Goal: Task Accomplishment & Management: Manage account settings

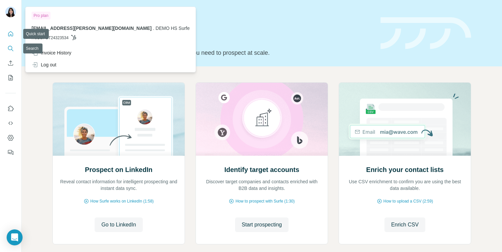
click at [13, 49] on icon "Search" at bounding box center [10, 48] width 7 height 7
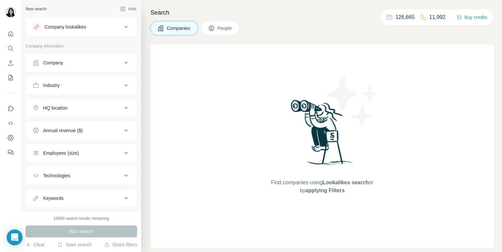
click at [91, 64] on div "Company" at bounding box center [78, 62] width 90 height 7
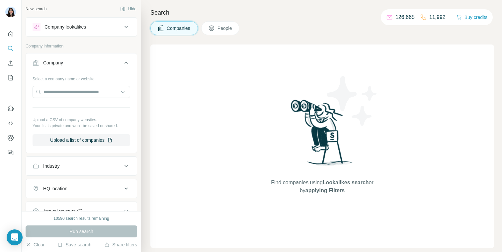
click at [84, 18] on div "Company lookalikes" at bounding box center [82, 26] width 112 height 19
click at [83, 26] on div "Company lookalikes" at bounding box center [65, 27] width 42 height 7
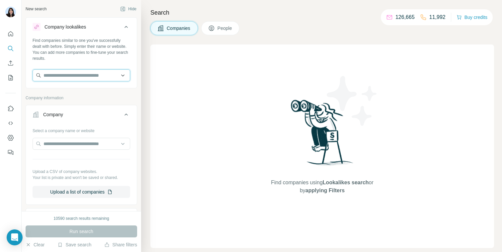
click at [62, 79] on input "text" at bounding box center [82, 75] width 98 height 12
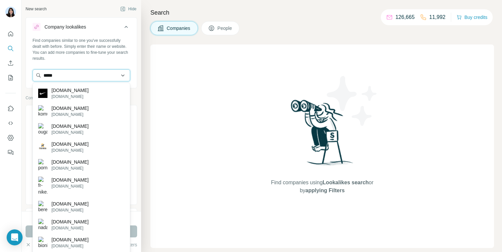
type input "****"
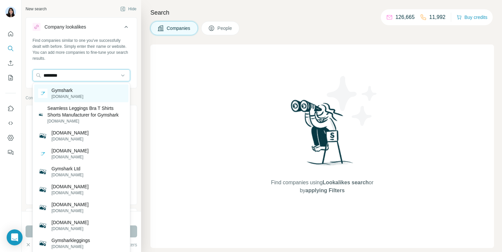
type input "********"
click at [70, 93] on p "Gymshark" at bounding box center [67, 90] width 32 height 7
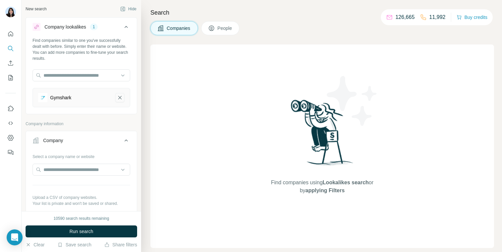
click at [117, 98] on icon "Gymshark-remove-button" at bounding box center [120, 97] width 6 height 7
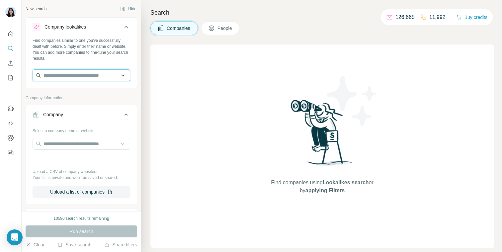
click at [104, 77] on input "text" at bounding box center [82, 75] width 98 height 12
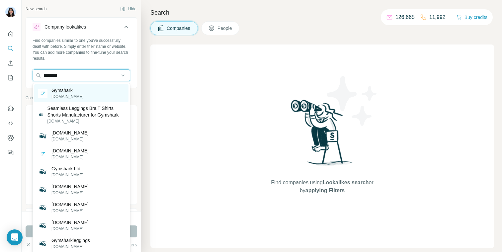
type input "********"
click at [97, 86] on div "Gymshark gymshark.com" at bounding box center [81, 93] width 94 height 18
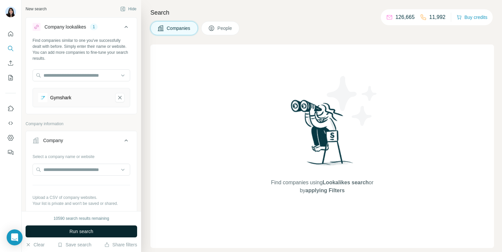
click at [59, 232] on button "Run search" at bounding box center [82, 231] width 112 height 12
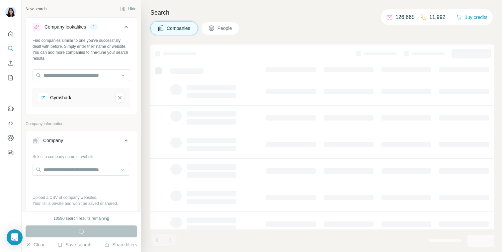
click at [281, 28] on div "Companies People" at bounding box center [322, 28] width 344 height 14
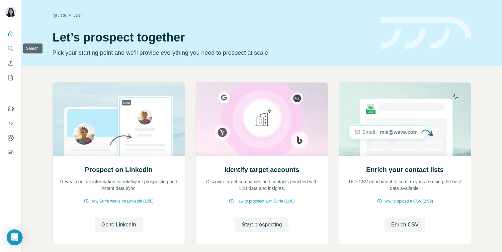
click at [10, 51] on icon "Search" at bounding box center [10, 48] width 7 height 7
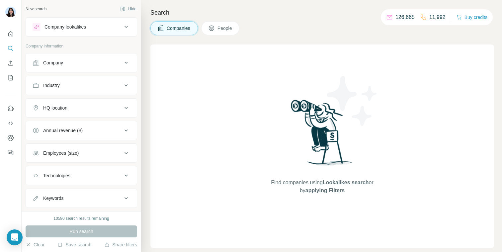
click at [76, 59] on div "Company" at bounding box center [78, 62] width 90 height 7
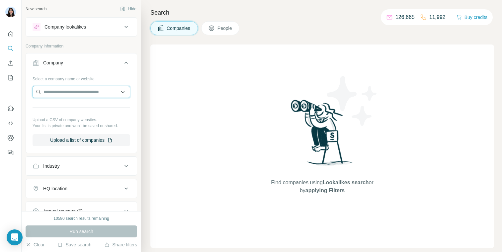
click at [69, 90] on input "text" at bounding box center [82, 92] width 98 height 12
type input "********"
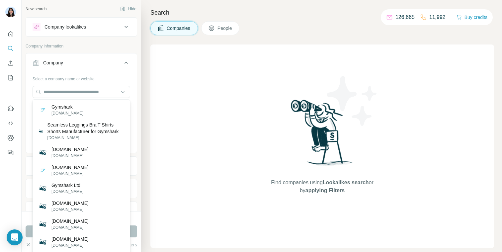
click at [132, 79] on div "Select a company name or website Upload a CSV of company websites. Your list is…" at bounding box center [81, 112] width 111 height 78
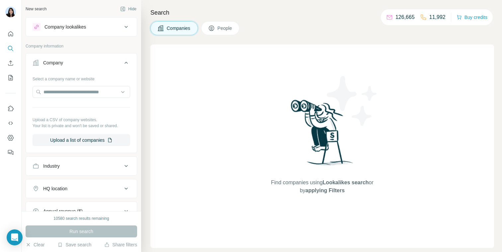
click at [127, 62] on icon at bounding box center [126, 63] width 8 height 8
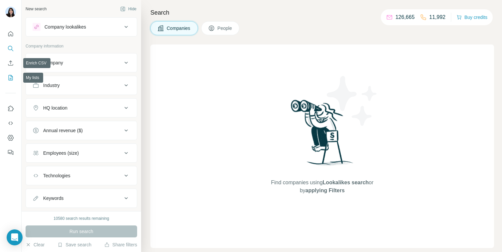
click at [11, 74] on icon "My lists" at bounding box center [10, 77] width 7 height 7
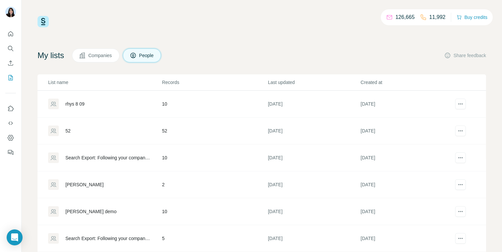
click at [236, 33] on div "126,665 11,992 Buy credits My lists Companies People Share feedback List name R…" at bounding box center [262, 135] width 449 height 238
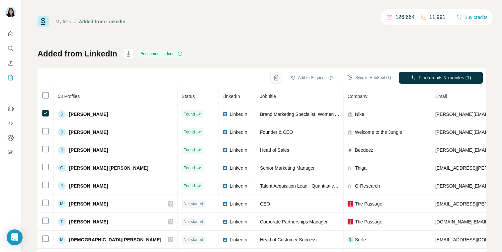
click at [273, 77] on icon "button" at bounding box center [276, 77] width 7 height 7
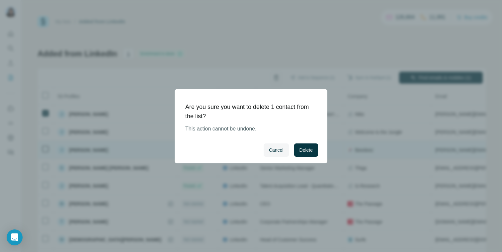
click at [304, 143] on button "Delete" at bounding box center [306, 149] width 24 height 13
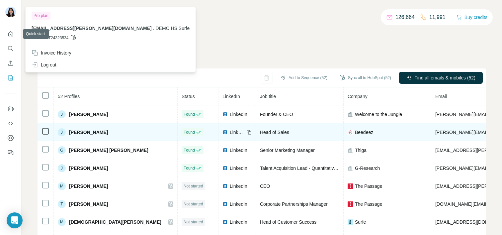
click at [9, 15] on img at bounding box center [10, 12] width 11 height 11
click at [13, 15] on img at bounding box center [10, 12] width 11 height 11
click at [13, 36] on icon "Quick start" at bounding box center [10, 34] width 7 height 7
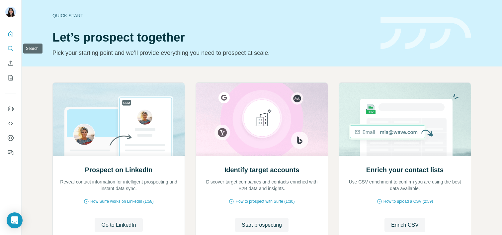
click at [13, 47] on icon "Search" at bounding box center [10, 48] width 7 height 7
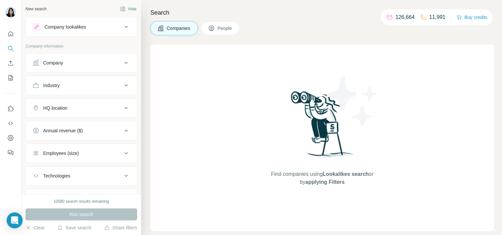
click at [395, 19] on p "126,664" at bounding box center [404, 17] width 19 height 8
click at [432, 18] on p "11,991" at bounding box center [437, 17] width 16 height 8
click at [401, 15] on p "126,664" at bounding box center [404, 17] width 19 height 8
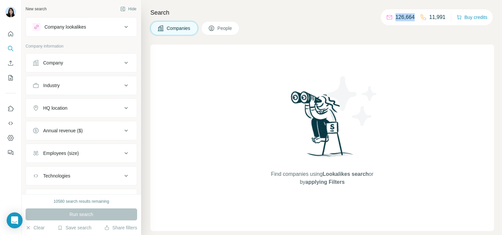
click at [401, 15] on p "126,664" at bounding box center [404, 17] width 19 height 8
click at [429, 18] on p "11,991" at bounding box center [437, 17] width 16 height 8
click at [430, 27] on div "Companies People" at bounding box center [322, 28] width 344 height 14
click at [471, 19] on button "Buy credits" at bounding box center [472, 17] width 31 height 9
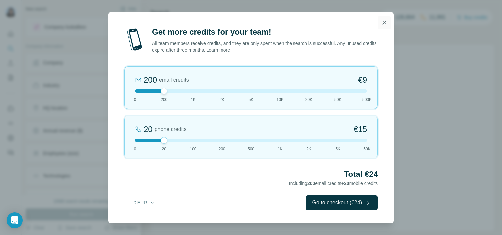
click at [386, 21] on icon "button" at bounding box center [384, 22] width 7 height 7
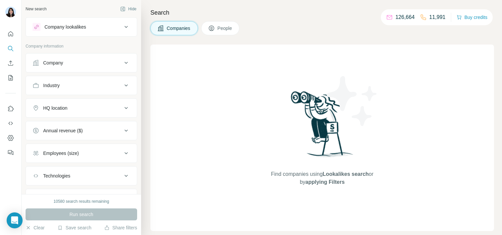
click at [120, 62] on div "Company" at bounding box center [78, 62] width 90 height 7
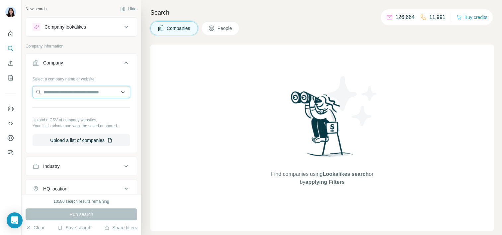
click at [91, 88] on input "text" at bounding box center [82, 92] width 98 height 12
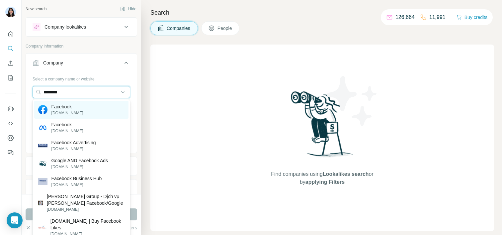
type input "********"
click at [84, 105] on div "Facebook facebook.com" at bounding box center [81, 110] width 94 height 18
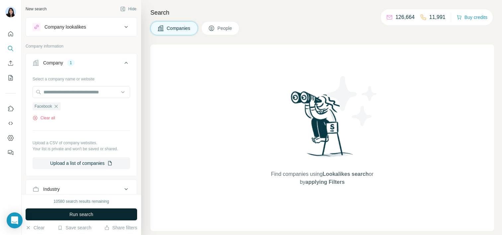
click at [83, 211] on span "Run search" at bounding box center [81, 214] width 24 height 7
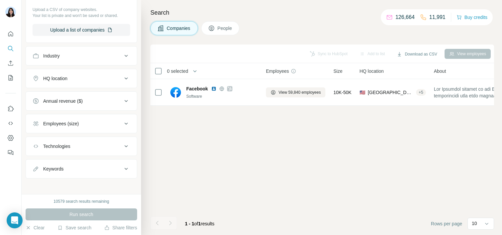
scroll to position [135, 0]
click at [93, 170] on button "Keywords" at bounding box center [81, 167] width 111 height 16
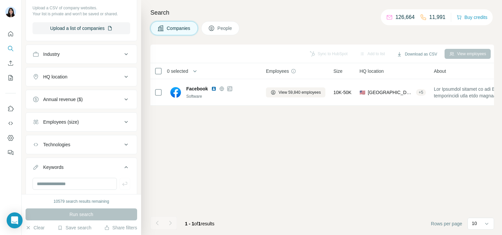
scroll to position [155, 0]
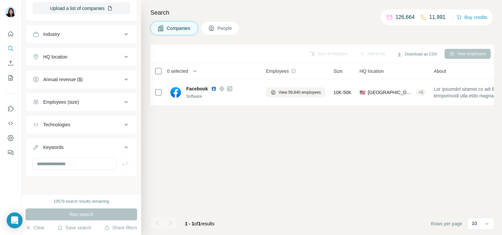
click at [75, 142] on button "Keywords" at bounding box center [81, 148] width 111 height 19
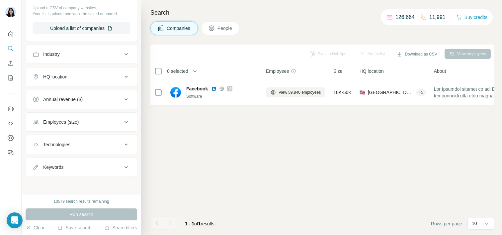
click at [75, 139] on button "Technologies" at bounding box center [81, 144] width 111 height 16
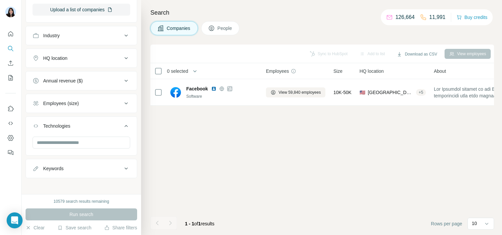
click at [75, 123] on div "Technologies" at bounding box center [78, 126] width 90 height 7
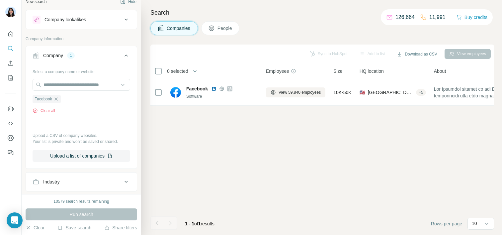
scroll to position [0, 0]
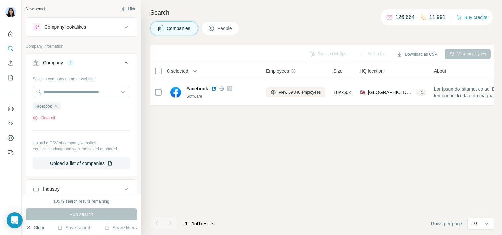
click at [39, 228] on button "Clear" at bounding box center [35, 227] width 19 height 7
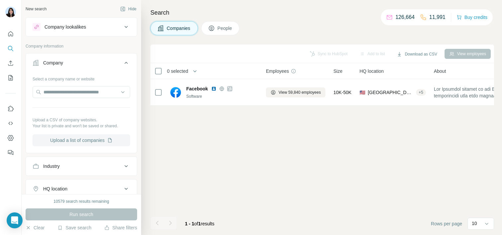
click at [81, 137] on button "Upload a list of companies" at bounding box center [82, 140] width 98 height 12
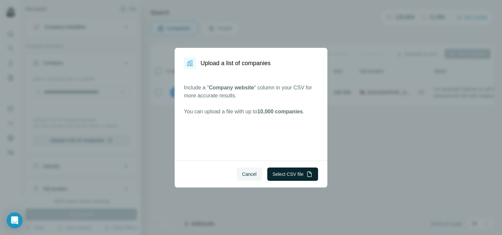
click at [290, 172] on button "Select CSV file" at bounding box center [292, 173] width 51 height 13
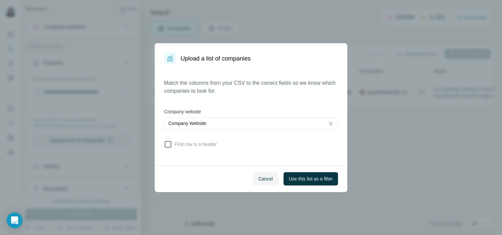
click at [168, 141] on icon at bounding box center [168, 144] width 7 height 7
click at [309, 178] on span "Use this list as a filter" at bounding box center [311, 178] width 44 height 7
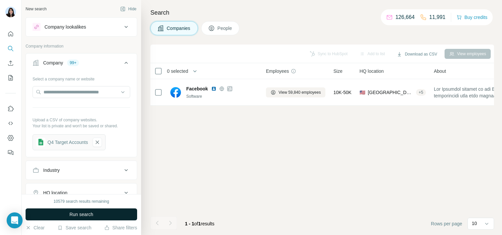
click at [57, 217] on button "Run search" at bounding box center [82, 214] width 112 height 12
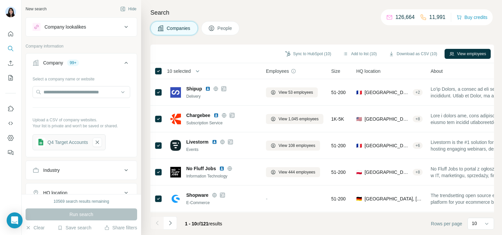
click at [180, 71] on span "10 selected" at bounding box center [179, 71] width 24 height 7
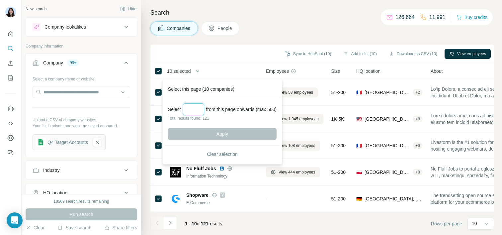
click at [196, 108] on input "Select a number (up to 500)" at bounding box center [193, 109] width 21 height 12
click at [199, 61] on div "Sync to HubSpot (10) Add to list (10) Download as CSV (10) View employees" at bounding box center [322, 53] width 344 height 19
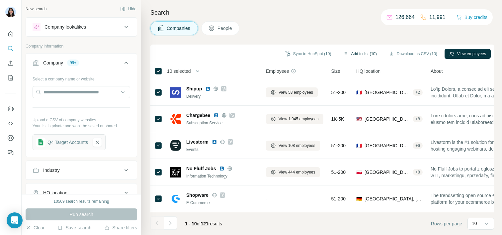
click at [357, 55] on button "Add to list (10)" at bounding box center [359, 54] width 43 height 10
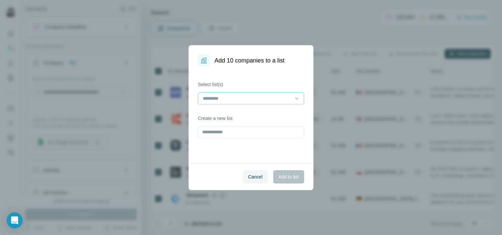
click at [219, 99] on input at bounding box center [247, 98] width 90 height 7
click at [209, 157] on div "Select list(s) Create a new list" at bounding box center [251, 114] width 125 height 97
click at [215, 133] on input "text" at bounding box center [251, 132] width 106 height 12
click at [222, 147] on div "Select list(s) Create a new list" at bounding box center [251, 114] width 125 height 97
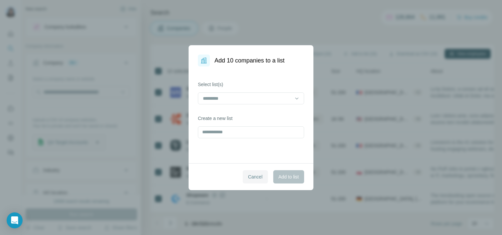
click at [252, 174] on span "Cancel" at bounding box center [255, 176] width 15 height 7
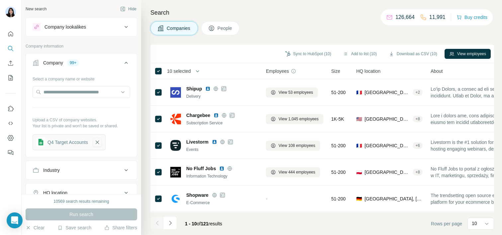
click at [99, 141] on icon "button" at bounding box center [97, 141] width 3 height 3
click at [127, 62] on icon at bounding box center [126, 63] width 3 height 2
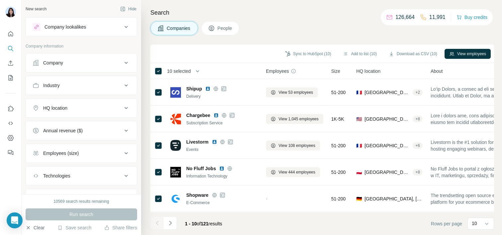
click at [37, 228] on button "Clear" at bounding box center [35, 227] width 19 height 7
click at [55, 25] on div "Company lookalikes" at bounding box center [65, 27] width 42 height 7
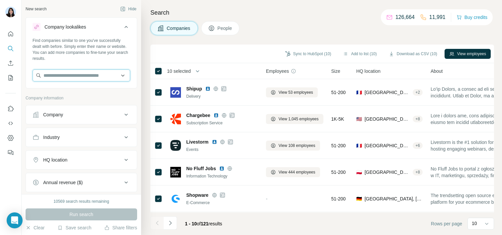
click at [84, 74] on input "text" at bounding box center [82, 75] width 98 height 12
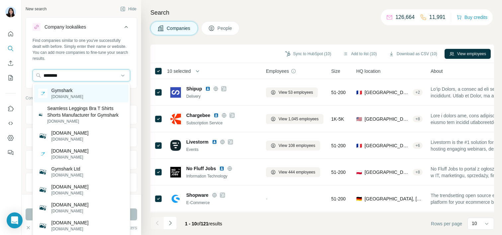
type input "********"
click at [86, 92] on div "Gymshark gymshark.com" at bounding box center [81, 93] width 94 height 18
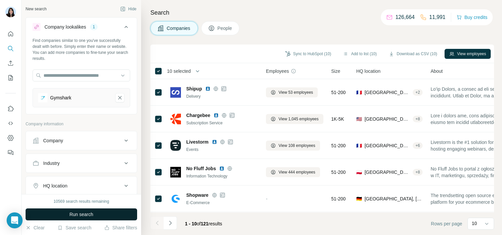
click at [78, 214] on span "Run search" at bounding box center [81, 214] width 24 height 7
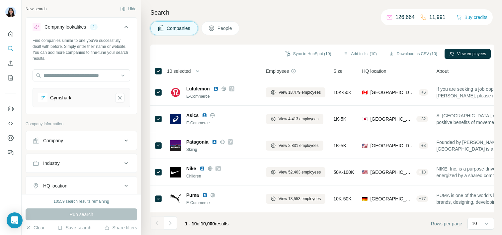
click at [179, 74] on span "10 selected" at bounding box center [183, 70] width 42 height 13
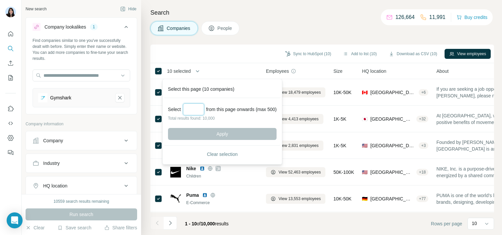
click at [202, 111] on input "Select a number (up to 500)" at bounding box center [193, 109] width 21 height 12
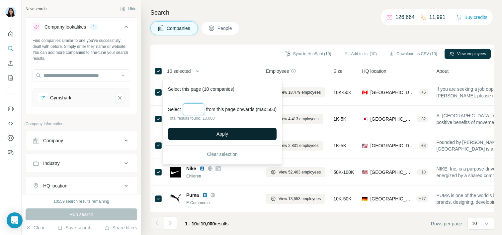
type input "***"
click at [220, 134] on span "Apply" at bounding box center [222, 133] width 12 height 7
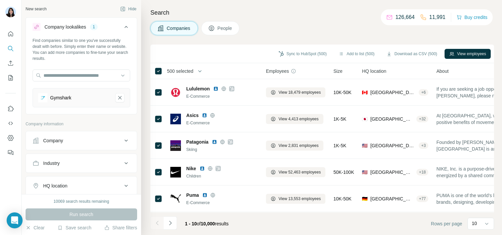
click at [223, 31] on span "People" at bounding box center [224, 28] width 15 height 7
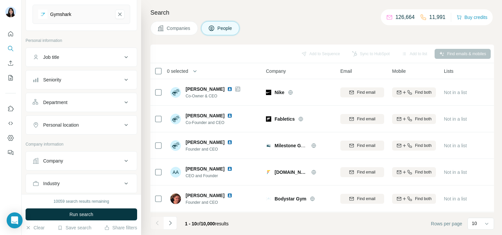
scroll to position [85, 0]
click at [108, 51] on button "Job title" at bounding box center [81, 55] width 111 height 16
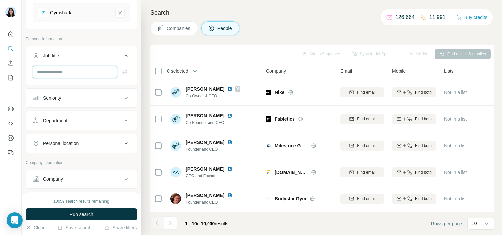
click at [81, 67] on input "text" at bounding box center [75, 72] width 84 height 12
type input "*********"
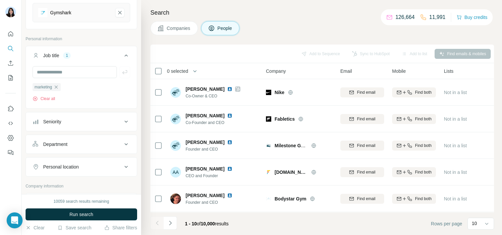
click at [76, 122] on div "Seniority" at bounding box center [78, 121] width 90 height 7
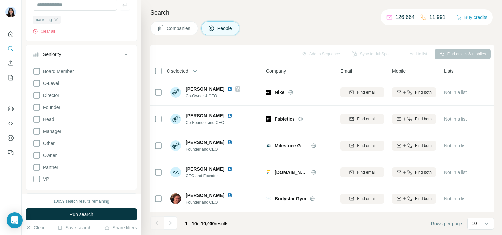
scroll to position [153, 0]
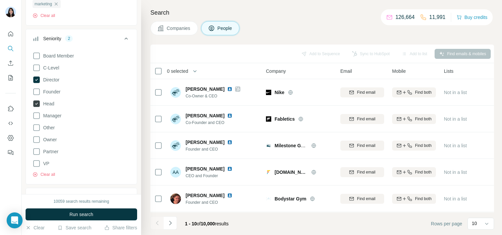
scroll to position [170, 0]
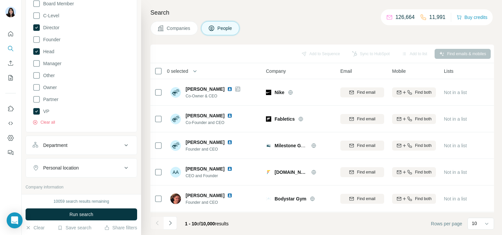
scroll to position [216, 0]
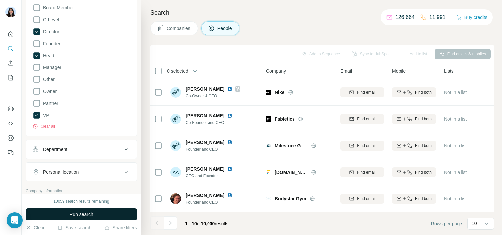
click at [62, 214] on button "Run search" at bounding box center [82, 214] width 112 height 12
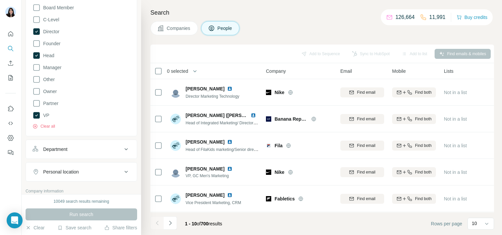
click at [66, 171] on div "Personal location" at bounding box center [61, 171] width 36 height 7
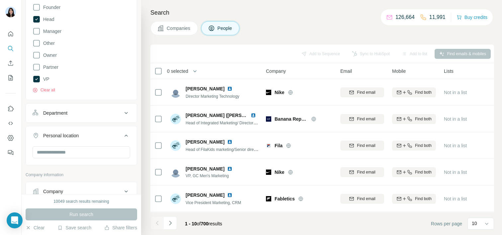
scroll to position [254, 0]
click at [79, 130] on div "Personal location" at bounding box center [61, 133] width 36 height 7
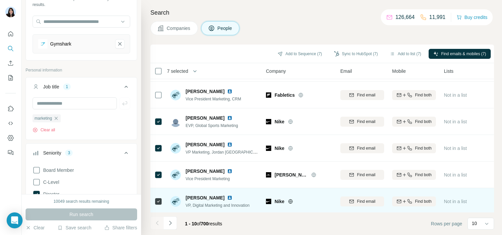
scroll to position [0, 0]
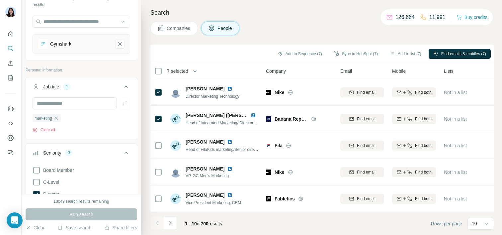
click at [185, 74] on span "7 selected" at bounding box center [177, 71] width 21 height 7
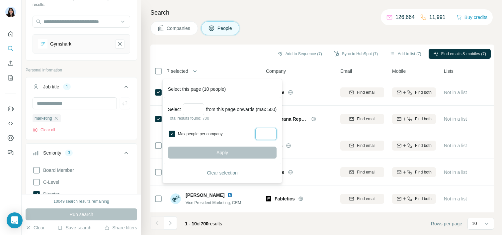
click at [266, 133] on input "Max people per company" at bounding box center [265, 134] width 21 height 12
type input "*"
click at [217, 149] on div "Apply" at bounding box center [222, 152] width 109 height 12
click at [257, 40] on div "Search Companies People Add to Sequence (7) Sync to HubSpot (7) Add to list (7)…" at bounding box center [321, 117] width 361 height 235
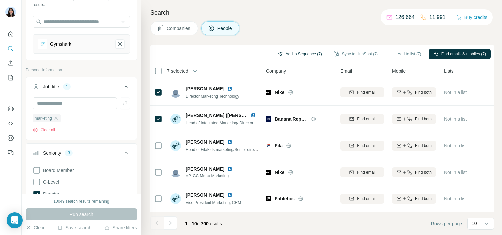
click at [289, 56] on button "Add to Sequence (7)" at bounding box center [300, 54] width 54 height 10
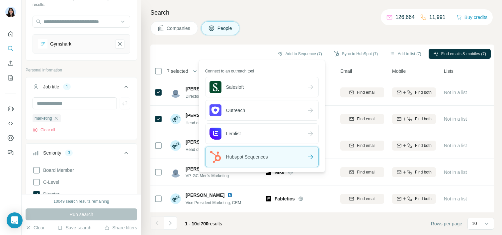
click at [277, 157] on div "Hubspot Sequences" at bounding box center [262, 157] width 113 height 20
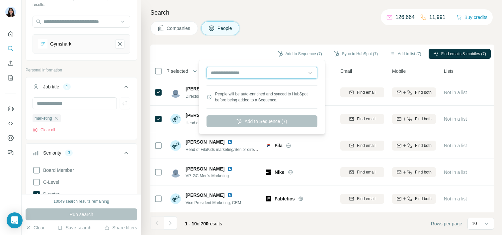
click at [260, 74] on input "text" at bounding box center [262, 73] width 111 height 12
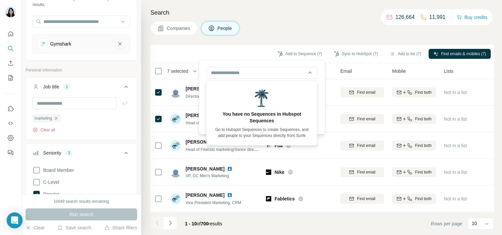
click at [251, 65] on div "People will be auto-enriched and synced to HubSpot before being added to a Sequ…" at bounding box center [262, 96] width 123 height 71
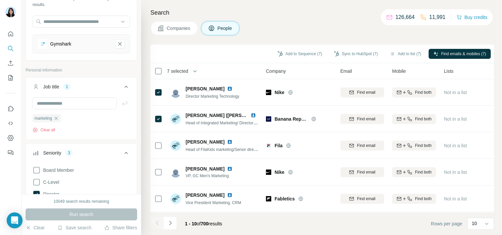
click at [305, 31] on div "Companies People" at bounding box center [322, 28] width 344 height 14
click at [405, 53] on button "Add to list (7)" at bounding box center [405, 54] width 41 height 10
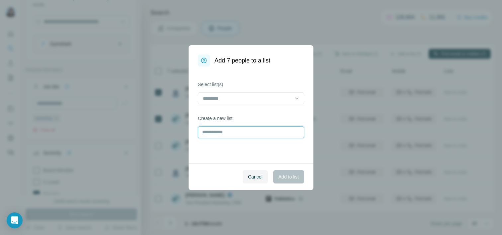
click at [246, 131] on input "text" at bounding box center [251, 132] width 106 height 12
type input "**********"
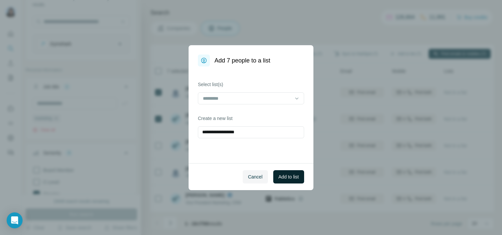
click at [295, 178] on span "Add to list" at bounding box center [289, 176] width 20 height 7
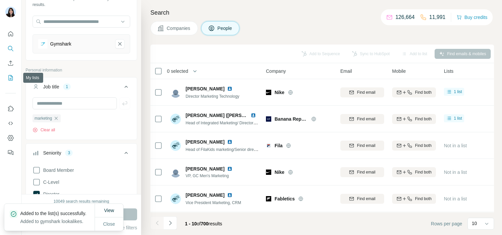
click at [12, 78] on icon "My lists" at bounding box center [11, 77] width 3 height 4
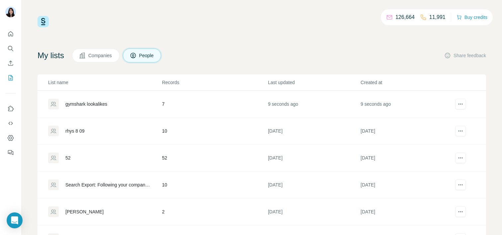
click at [81, 108] on div "gymshark lookalikes" at bounding box center [104, 104] width 113 height 11
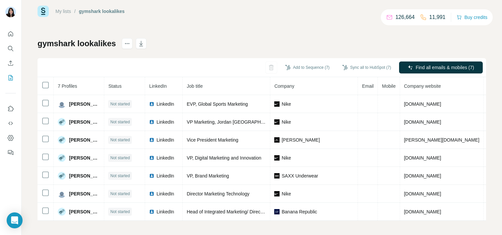
scroll to position [10, 0]
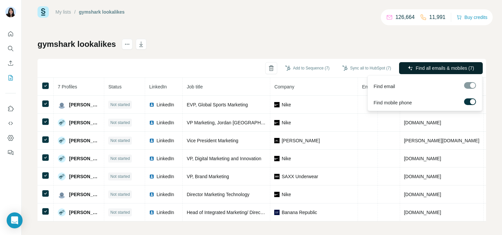
click at [417, 67] on span "Find all emails & mobiles (7)" at bounding box center [445, 68] width 58 height 7
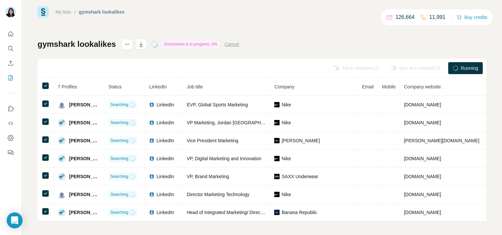
click at [168, 44] on div "Enrichment is in progress: 0%" at bounding box center [190, 44] width 57 height 8
drag, startPoint x: 168, startPoint y: 44, endPoint x: 215, endPoint y: 44, distance: 47.2
click at [215, 44] on div "Enrichment is in progress: 0%" at bounding box center [190, 44] width 57 height 8
click at [215, 46] on div "Enrichment is in progress: 0%" at bounding box center [190, 44] width 57 height 8
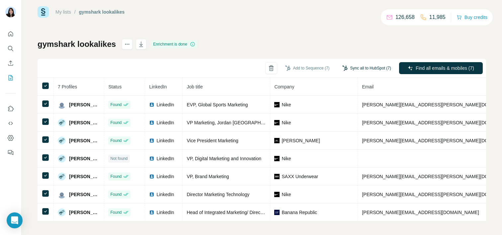
click at [368, 66] on button "Sync all to HubSpot (7)" at bounding box center [367, 68] width 58 height 10
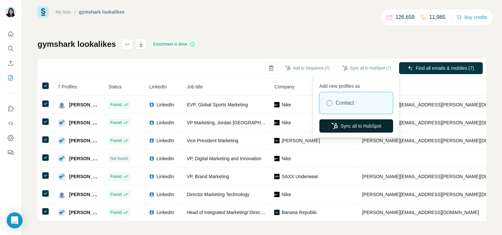
click at [340, 127] on button "Sync all to HubSpot" at bounding box center [356, 125] width 74 height 13
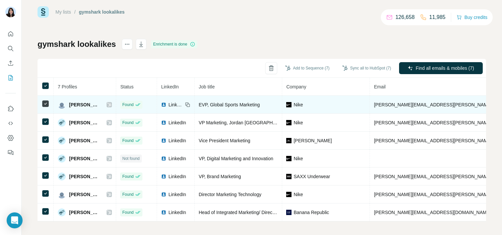
click at [111, 105] on icon at bounding box center [110, 105] width 4 height 4
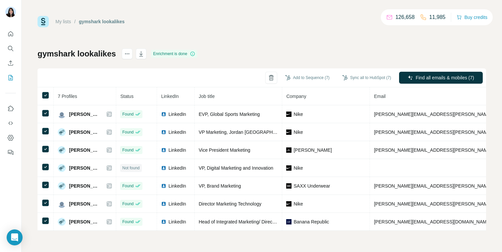
scroll to position [0, 0]
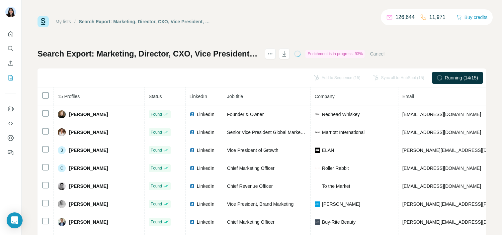
click at [347, 54] on div "Enrichment is in progress: 93%" at bounding box center [334, 54] width 59 height 8
drag, startPoint x: 347, startPoint y: 54, endPoint x: 394, endPoint y: 54, distance: 47.1
click at [365, 54] on div "Enrichment is in progress: 93%" at bounding box center [334, 54] width 59 height 8
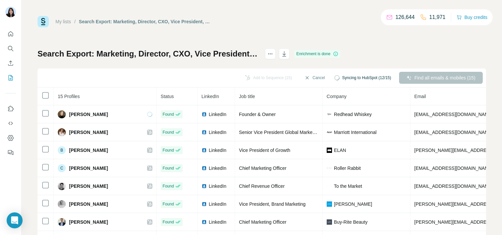
click at [338, 37] on div "My lists / Search Export: Marketing, Director, CXO, Vice President, Strategic, …" at bounding box center [262, 139] width 449 height 247
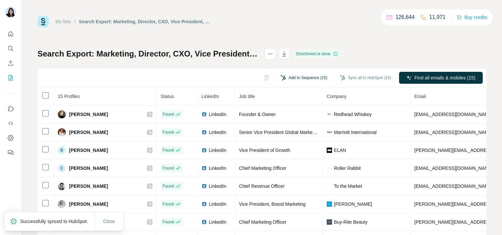
click at [290, 79] on button "Add to Sequence (15)" at bounding box center [304, 78] width 56 height 10
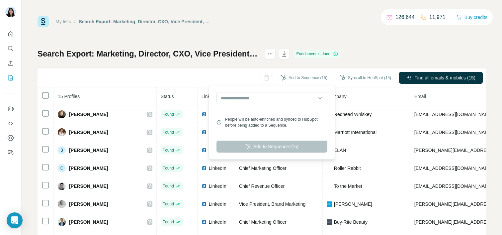
click at [221, 72] on div "Add to Sequence (15) Sync all to HubSpot (15) Find all emails & mobiles (15)" at bounding box center [262, 77] width 449 height 19
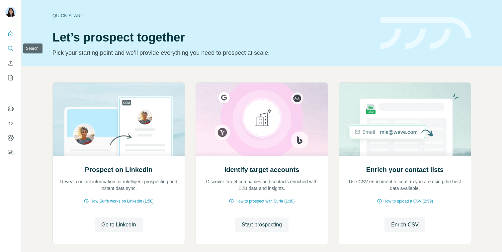
click at [12, 47] on icon "Search" at bounding box center [10, 48] width 4 height 4
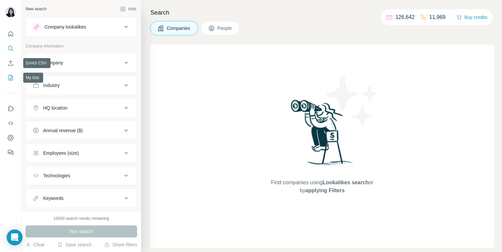
click at [11, 77] on icon "My lists" at bounding box center [10, 77] width 7 height 7
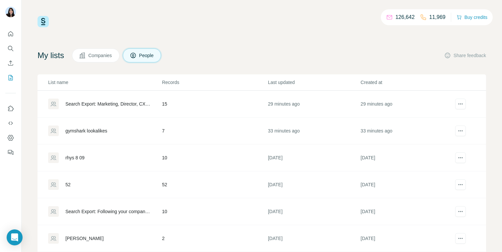
click at [77, 105] on div "Search Export: Marketing, Director, CXO, Vice President, Strategic, [GEOGRAPHIC…" at bounding box center [107, 104] width 85 height 7
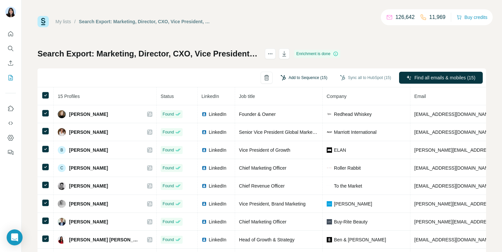
click at [293, 79] on button "Add to Sequence (15)" at bounding box center [304, 78] width 56 height 10
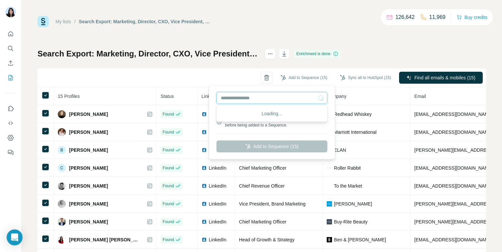
click at [288, 96] on input "text" at bounding box center [271, 98] width 111 height 12
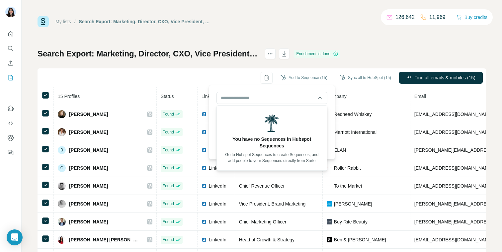
click at [239, 81] on div "Add to Sequence (15) Sync all to HubSpot (15) Find all emails & mobiles (15)" at bounding box center [262, 77] width 449 height 19
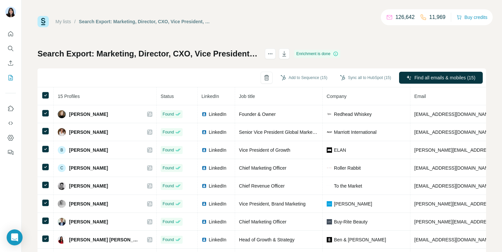
click at [225, 74] on div "Add to Sequence (15) Sync all to HubSpot (15) Find all emails & mobiles (15)" at bounding box center [262, 77] width 449 height 19
click at [10, 32] on icon "Quick start" at bounding box center [10, 33] width 5 height 5
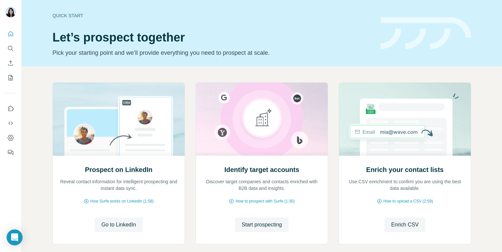
click at [57, 38] on h1 "Let’s prospect together" at bounding box center [212, 37] width 320 height 13
